Goal: Transaction & Acquisition: Download file/media

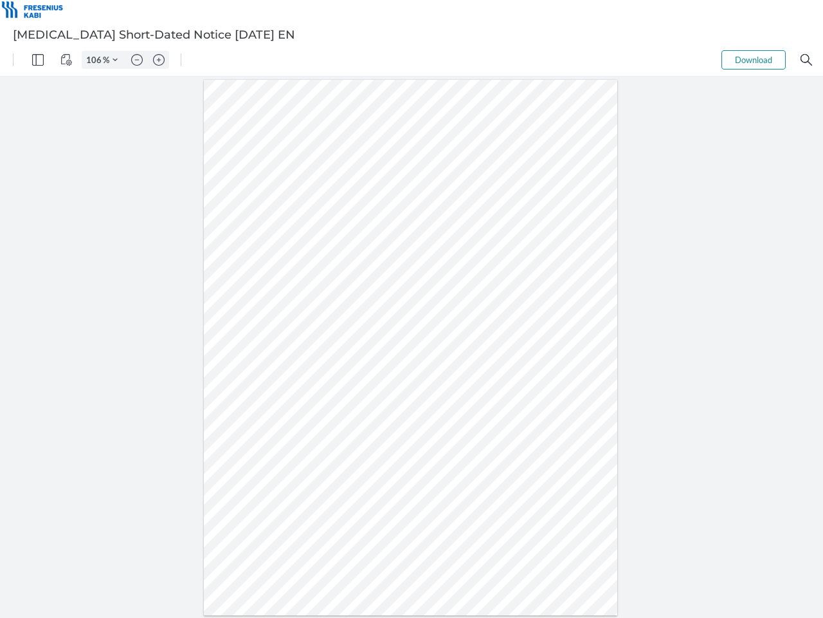
click at [38, 60] on img "Panel" at bounding box center [38, 60] width 12 height 12
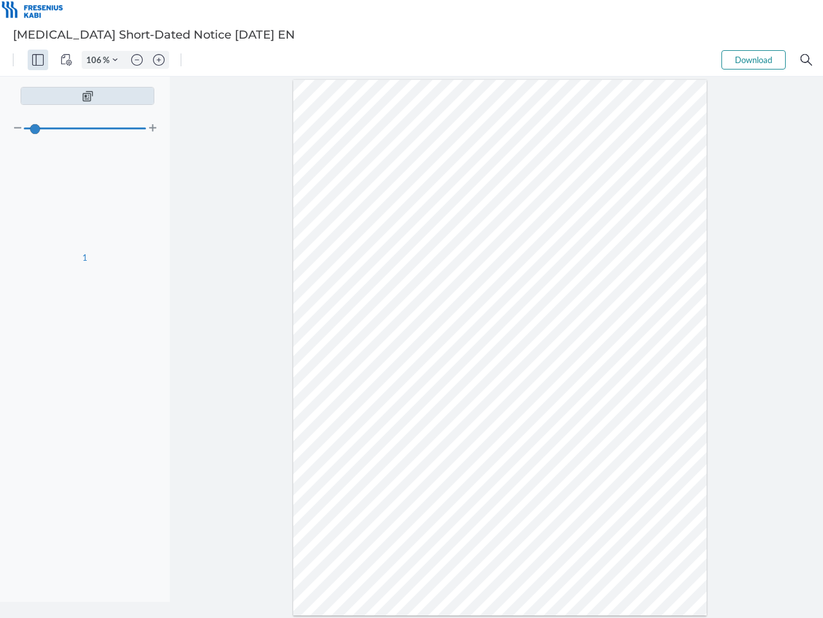
click at [66, 60] on img "View Controls" at bounding box center [66, 60] width 12 height 12
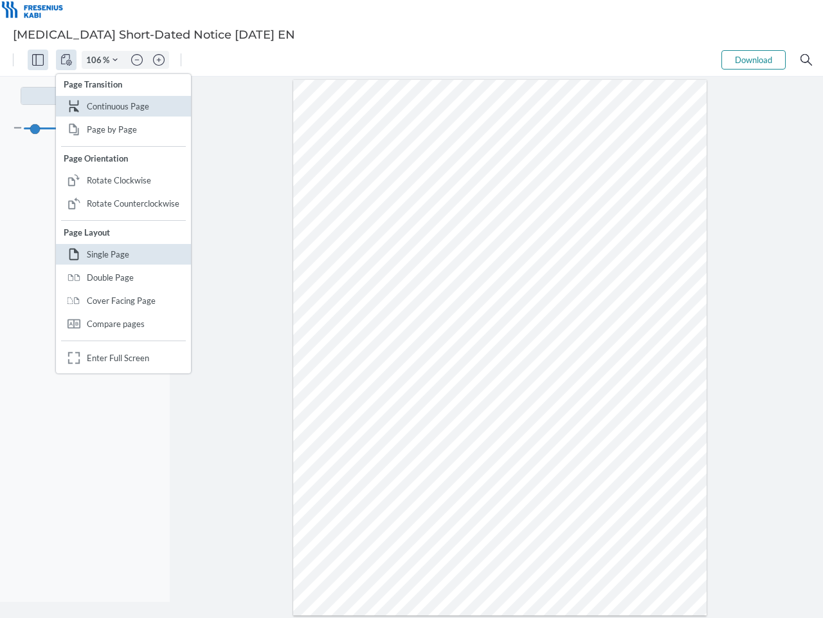
click at [96, 60] on input "106" at bounding box center [92, 60] width 21 height 12
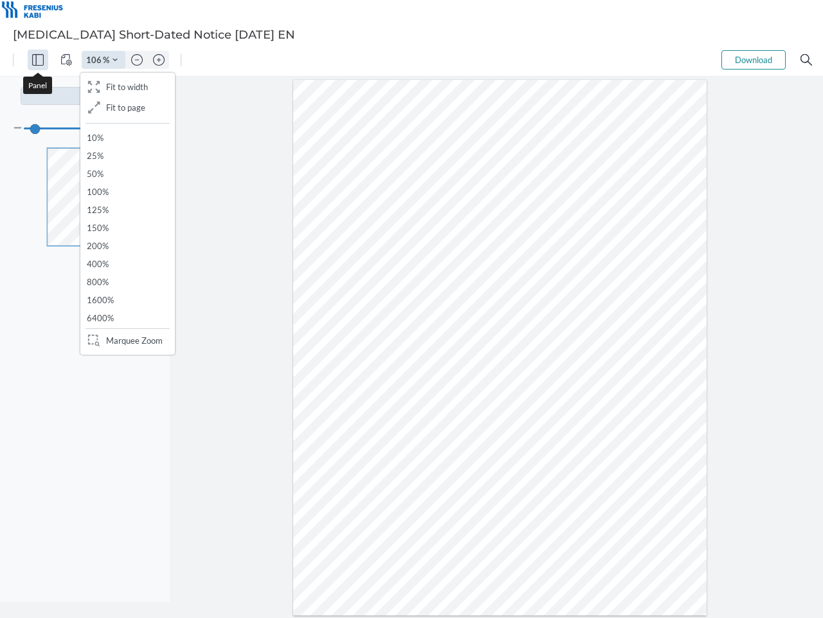
click at [115, 60] on img "Zoom Controls" at bounding box center [115, 59] width 5 height 5
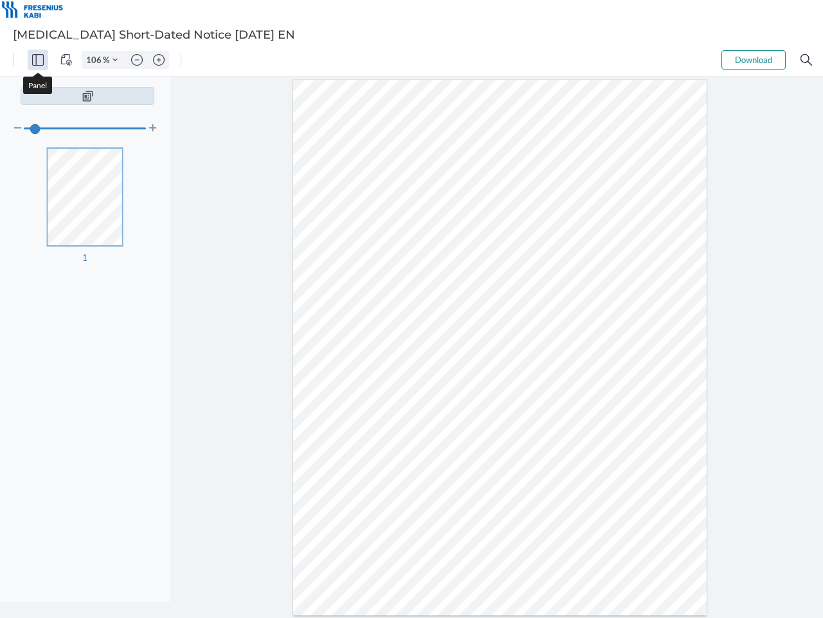
click at [137, 60] on img "Zoom out" at bounding box center [137, 60] width 12 height 12
click at [159, 60] on img "Zoom in" at bounding box center [159, 60] width 12 height 12
type input "106"
click at [754, 60] on button "Download" at bounding box center [754, 59] width 64 height 19
click at [807, 60] on img "Search" at bounding box center [807, 60] width 12 height 12
